Goal: Navigation & Orientation: Find specific page/section

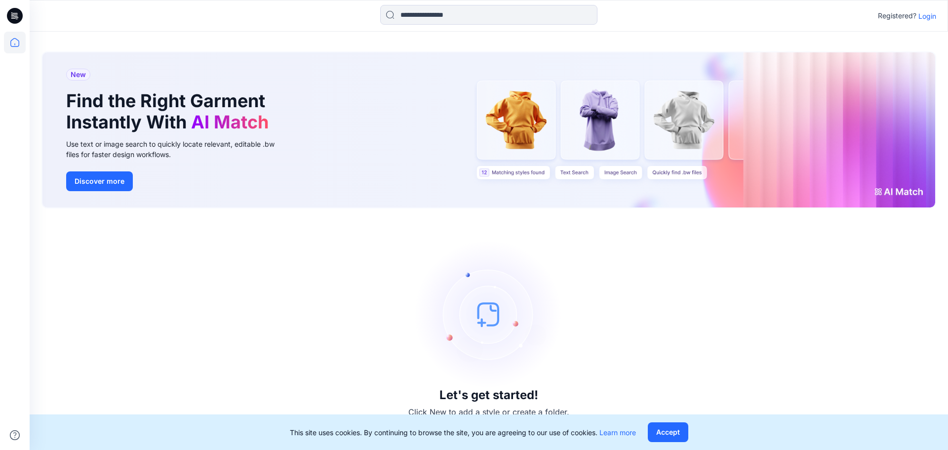
drag, startPoint x: 932, startPoint y: 19, endPoint x: 922, endPoint y: 32, distance: 16.5
click at [932, 19] on p "Login" at bounding box center [928, 16] width 18 height 10
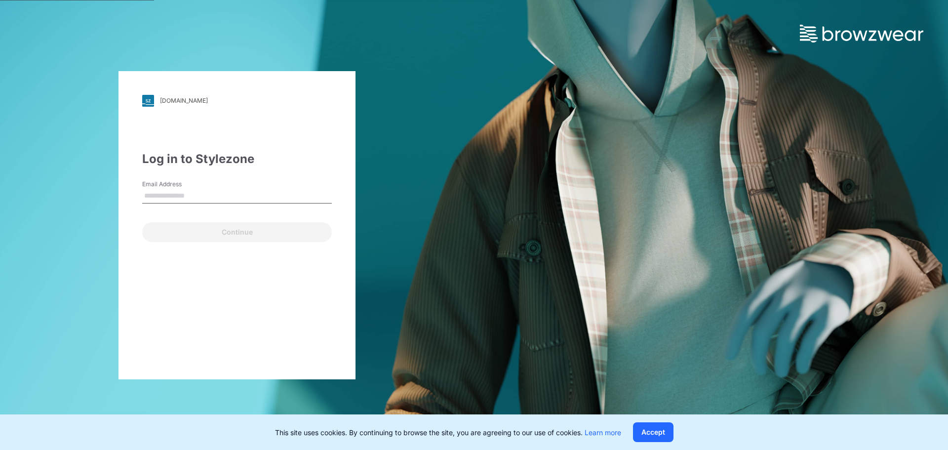
type input "**********"
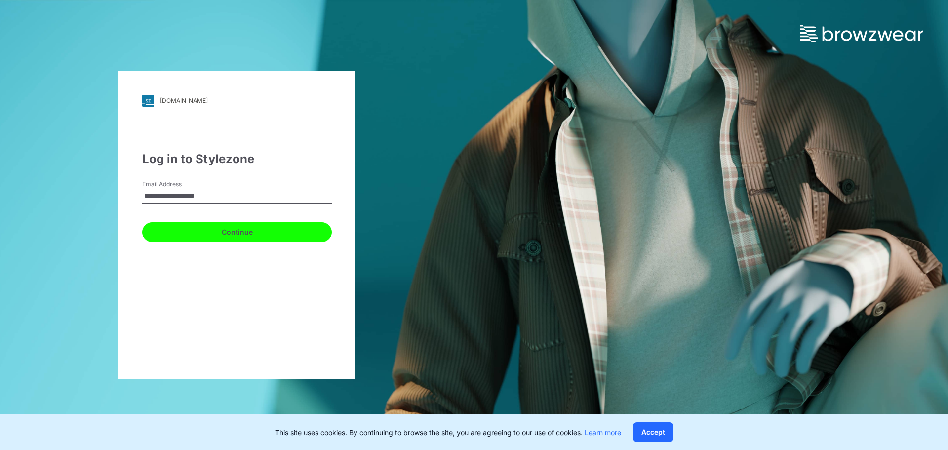
click at [222, 235] on button "Continue" at bounding box center [237, 232] width 190 height 20
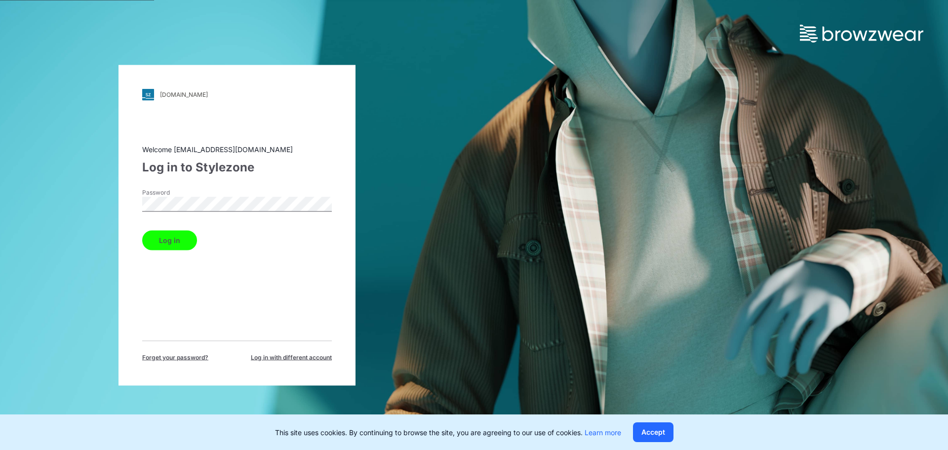
click at [159, 238] on button "Log in" at bounding box center [169, 240] width 55 height 20
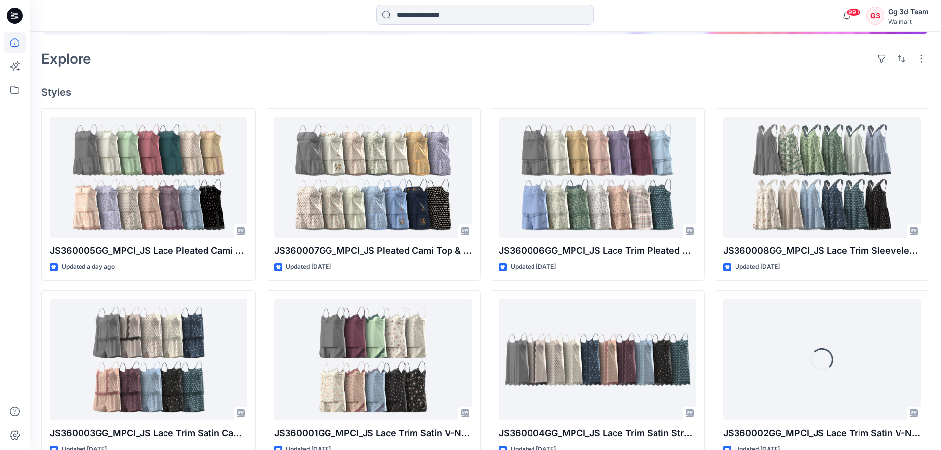
scroll to position [247, 0]
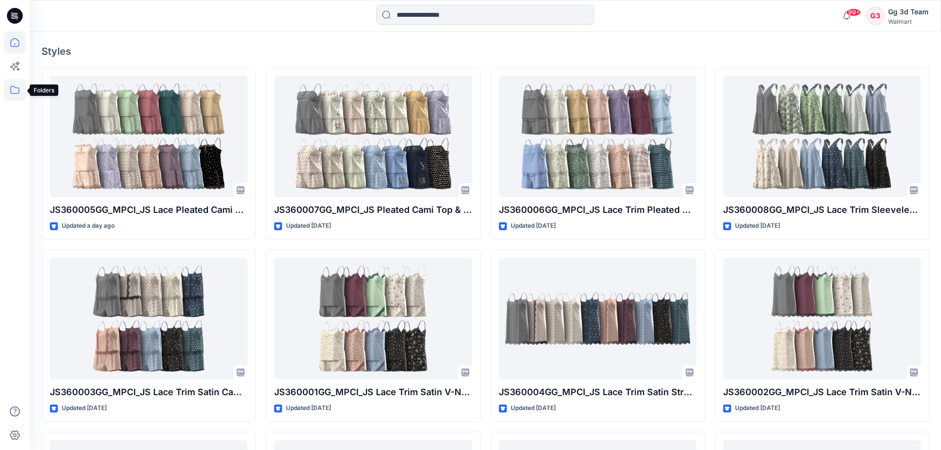
click at [13, 94] on icon at bounding box center [15, 90] width 22 height 22
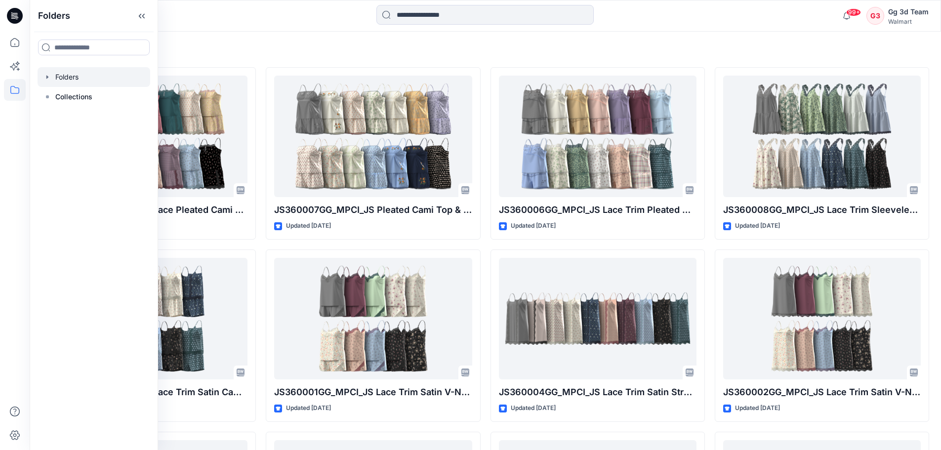
click at [63, 75] on div at bounding box center [94, 77] width 113 height 20
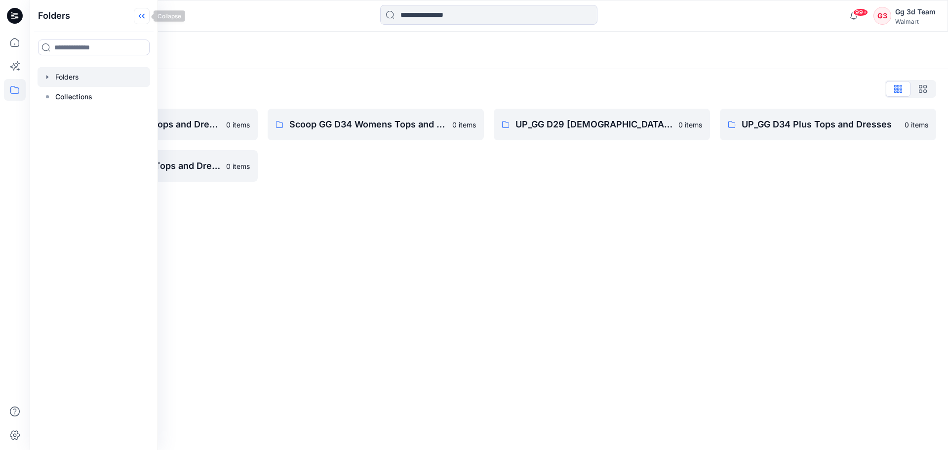
click at [142, 13] on icon at bounding box center [142, 16] width 16 height 16
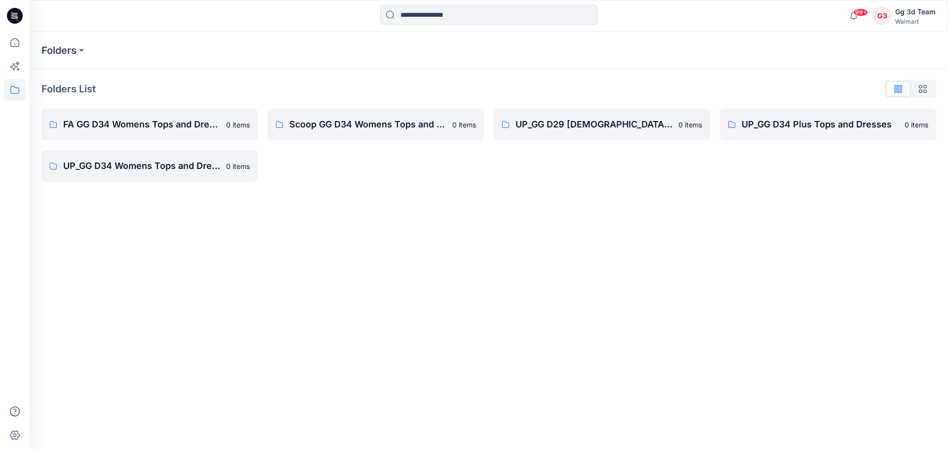
click at [415, 266] on div "Folders Folders List FA GG D34 Womens Tops and Dresses 0 items UP_GG D34 Womens…" at bounding box center [489, 241] width 919 height 418
click at [347, 125] on p "Scoop GG D34 Womens Tops and Dresses" at bounding box center [367, 125] width 157 height 14
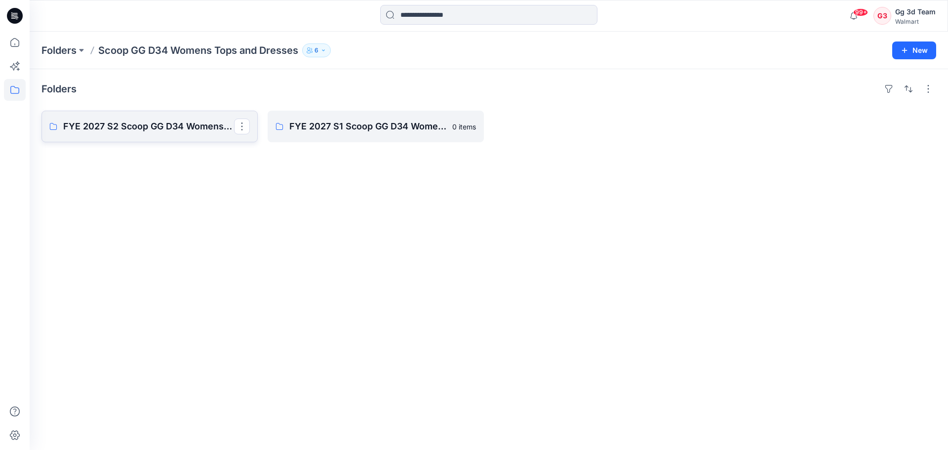
click at [189, 125] on p "FYE 2027 S2 Scoop GG D34 Womens Tops and Dresses" at bounding box center [148, 127] width 171 height 14
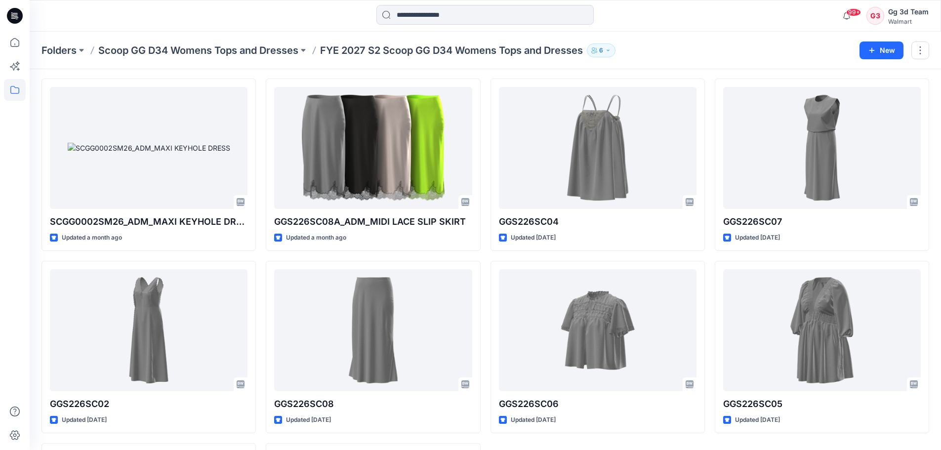
scroll to position [49, 0]
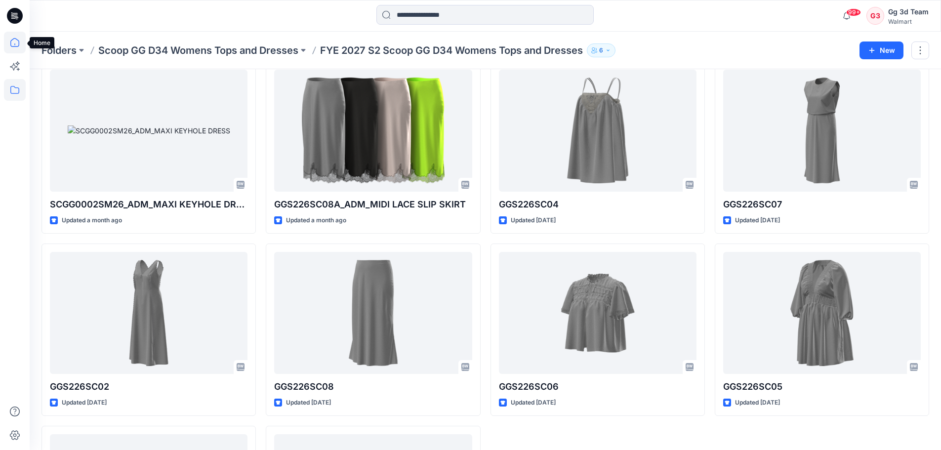
click at [18, 40] on icon at bounding box center [15, 43] width 22 height 22
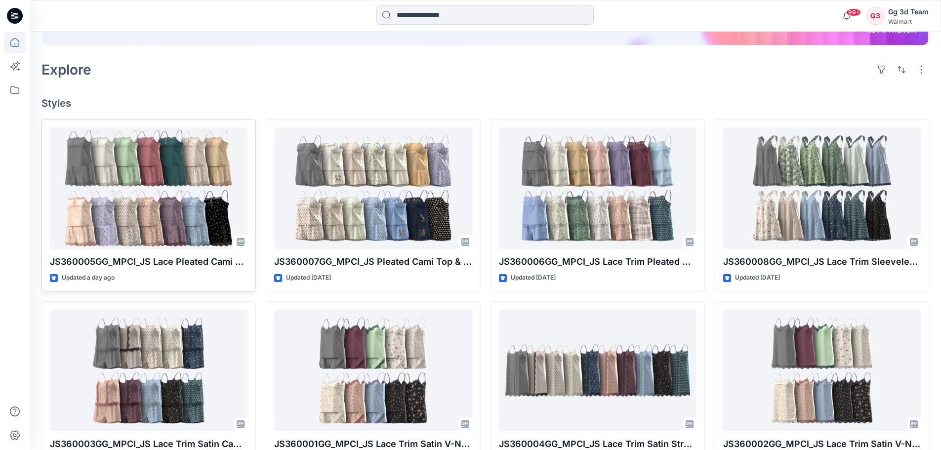
scroll to position [198, 0]
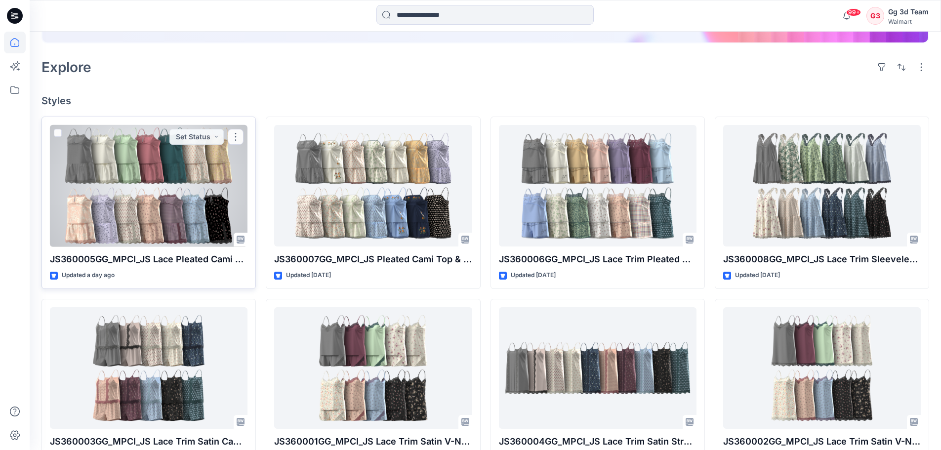
click at [161, 170] on div at bounding box center [149, 186] width 198 height 122
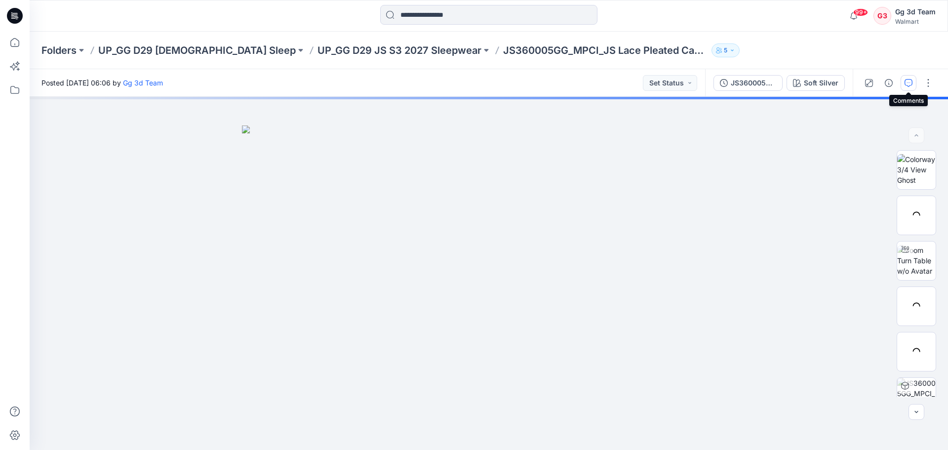
click at [903, 86] on button "button" at bounding box center [909, 83] width 16 height 16
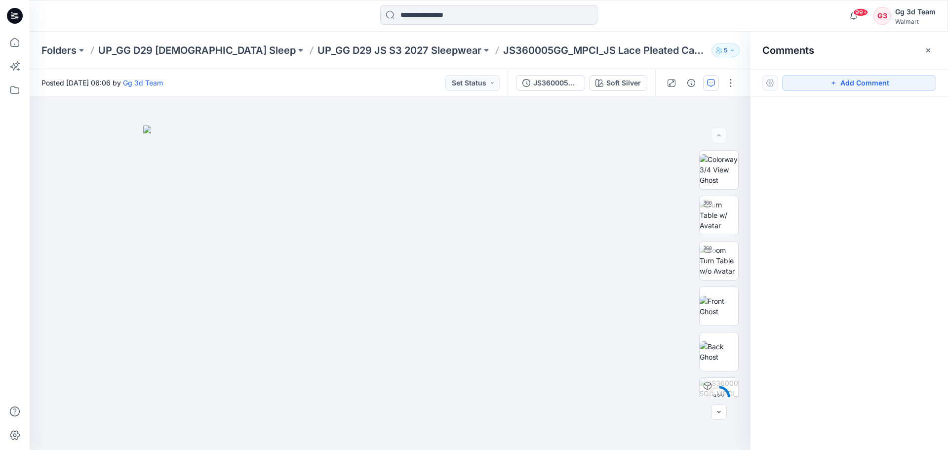
click at [724, 50] on p "5" at bounding box center [725, 50] width 3 height 11
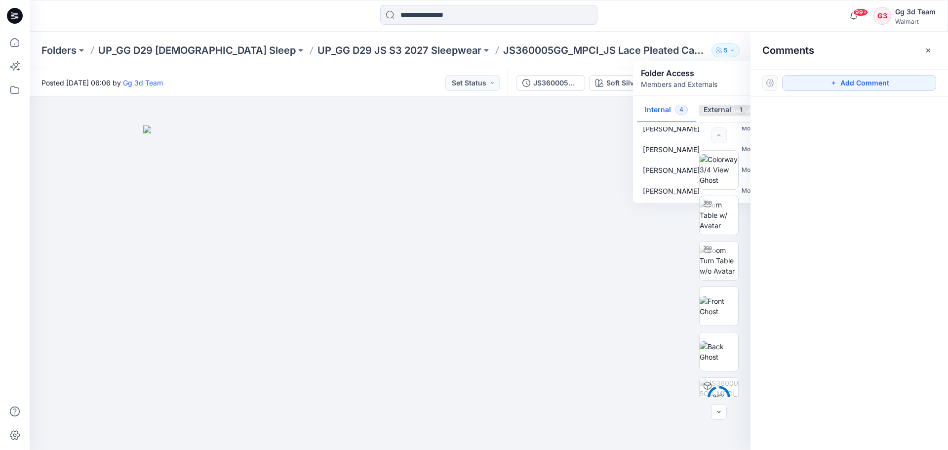
click at [709, 109] on button "External 1" at bounding box center [725, 110] width 59 height 25
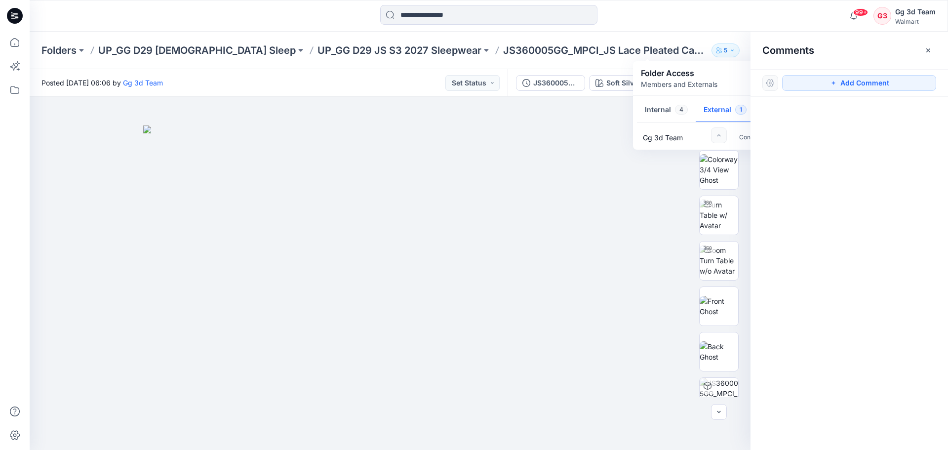
scroll to position [0, 0]
click at [653, 106] on button "Internal 4" at bounding box center [666, 110] width 59 height 25
click at [855, 189] on div at bounding box center [850, 255] width 198 height 317
